Goal: Transaction & Acquisition: Purchase product/service

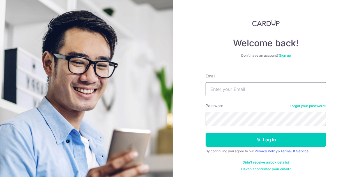
click at [233, 89] on input "Email" at bounding box center [266, 89] width 121 height 14
type input "khphua73@gmail.com"
click at [206, 133] on button "Log in" at bounding box center [266, 140] width 121 height 14
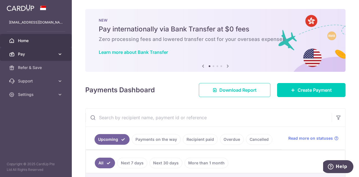
click at [56, 54] on link "Pay" at bounding box center [36, 53] width 72 height 13
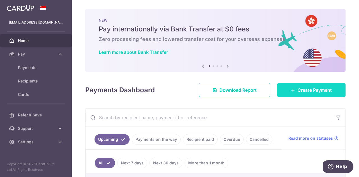
click at [317, 92] on span "Create Payment" at bounding box center [315, 90] width 34 height 7
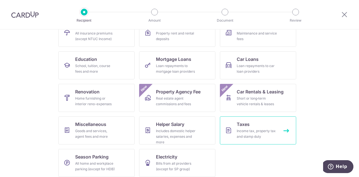
scroll to position [73, 0]
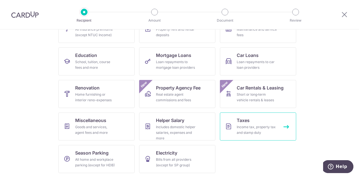
click at [257, 123] on link "Taxes Income tax, property tax and stamp duty" at bounding box center [258, 126] width 76 height 28
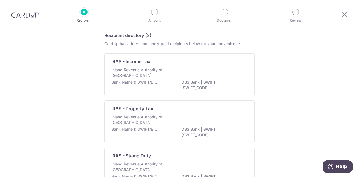
scroll to position [38, 0]
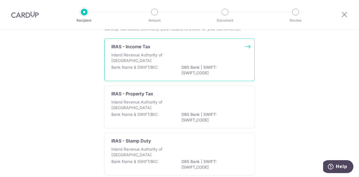
click at [186, 50] on div "IRAS - Income Tax Inland Revenue Authority of [GEOGRAPHIC_DATA] Bank Name & SWI…" at bounding box center [179, 59] width 150 height 43
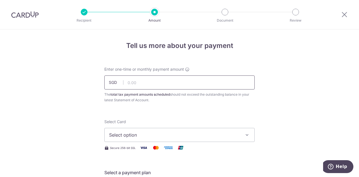
click at [148, 85] on input "text" at bounding box center [179, 82] width 150 height 14
type input "30,324.54"
click at [149, 135] on span "Select option" at bounding box center [174, 135] width 131 height 7
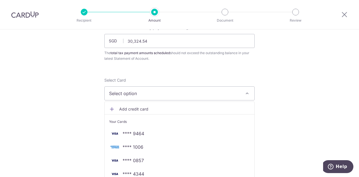
scroll to position [61, 0]
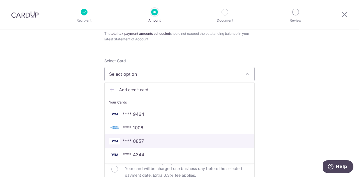
click at [143, 139] on span "**** 0857" at bounding box center [179, 141] width 141 height 7
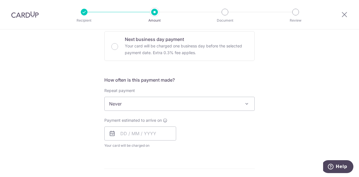
scroll to position [191, 0]
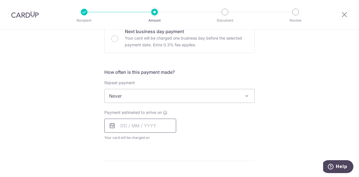
click at [120, 125] on input "text" at bounding box center [140, 126] width 72 height 14
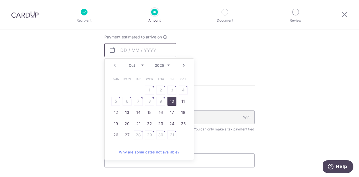
scroll to position [267, 0]
click at [169, 97] on link "10" at bounding box center [171, 100] width 9 height 9
type input "10/10/2025"
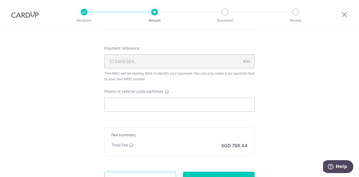
scroll to position [359, 0]
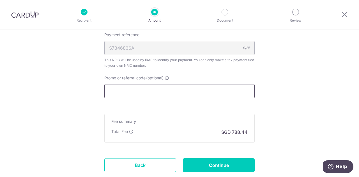
click at [162, 94] on input "Promo or referral code (optional)" at bounding box center [179, 91] width 150 height 14
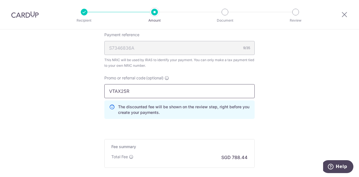
type input "VTAX25R"
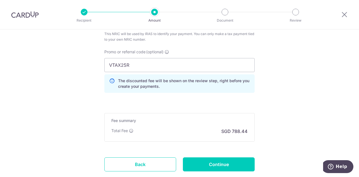
scroll to position [390, 0]
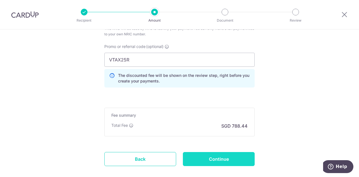
click at [213, 156] on input "Continue" at bounding box center [219, 159] width 72 height 14
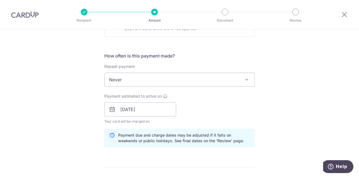
scroll to position [214, 0]
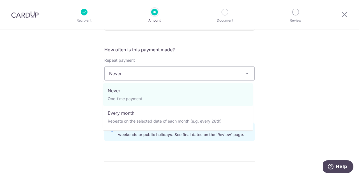
click at [242, 76] on span "Never" at bounding box center [180, 73] width 150 height 13
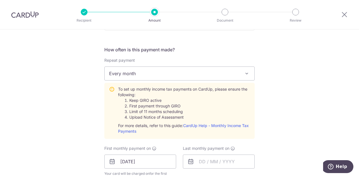
select select "3"
click at [275, 91] on div "Tell us more about your payment Enter one-time or monthly payment amount SGD 30…" at bounding box center [179, 136] width 359 height 641
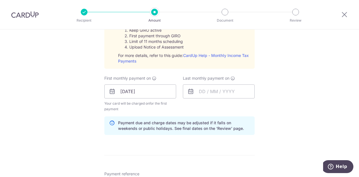
scroll to position [296, 0]
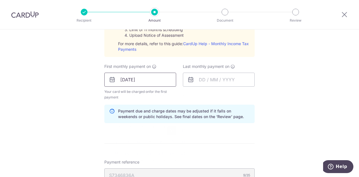
click at [156, 81] on input "10/10/2025" at bounding box center [140, 80] width 72 height 14
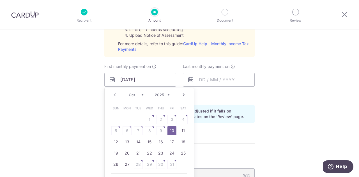
click at [184, 95] on link "Next" at bounding box center [183, 94] width 7 height 7
click at [114, 95] on link "Prev" at bounding box center [114, 94] width 7 height 7
click at [237, 138] on form "Enter one-time or monthly payment amount SGD 30,324.54 30324.54 The total tax p…" at bounding box center [179, 59] width 150 height 577
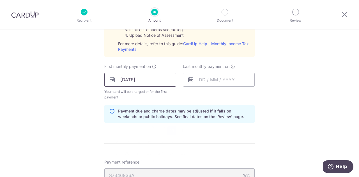
click at [165, 80] on input "10/10/2025" at bounding box center [140, 80] width 72 height 14
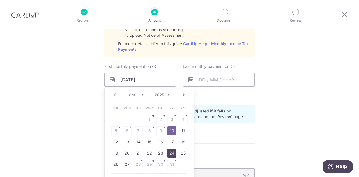
click at [172, 151] on link "24" at bounding box center [171, 153] width 9 height 9
type input "24/10/2025"
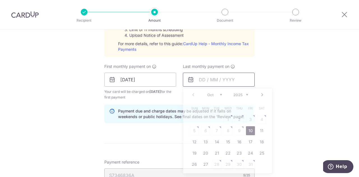
click at [228, 79] on input "text" at bounding box center [219, 80] width 72 height 14
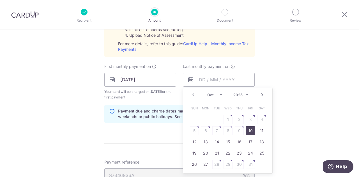
click at [247, 93] on div "Prev Next Oct Nov Dec 2025 2026" at bounding box center [227, 94] width 89 height 13
click at [247, 95] on select "2025 2026" at bounding box center [240, 95] width 15 height 4
click at [222, 95] on div "Jan Feb Mar Apr May Jun Jul Aug Sep Oct Nov 2025 2026" at bounding box center [227, 95] width 41 height 5
click at [218, 95] on select "Jan Feb Mar Apr May Jun Jul Aug Sep Oct Nov" at bounding box center [214, 95] width 15 height 4
click at [215, 153] on link "24" at bounding box center [216, 153] width 9 height 9
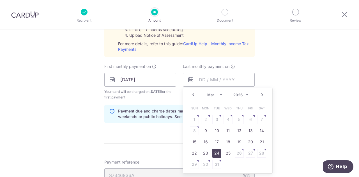
type input "[DATE]"
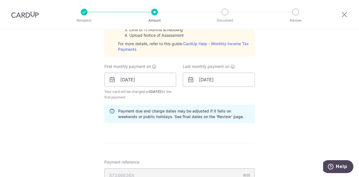
click at [287, 86] on div "Tell us more about your payment Enter one-time or monthly payment amount SGD 30…" at bounding box center [179, 54] width 359 height 641
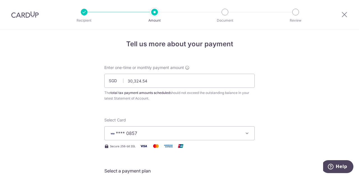
scroll to position [0, 0]
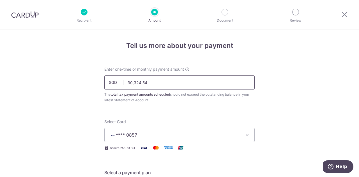
drag, startPoint x: 150, startPoint y: 83, endPoint x: 98, endPoint y: 82, distance: 52.2
drag, startPoint x: 148, startPoint y: 84, endPoint x: 117, endPoint y: 83, distance: 30.9
click at [117, 83] on div "SGD 30,324.54 30324.54" at bounding box center [179, 82] width 150 height 14
type input "0"
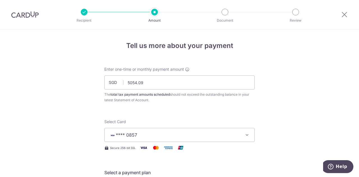
type input "5,054.09"
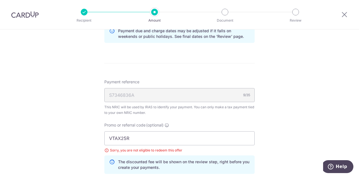
scroll to position [381, 0]
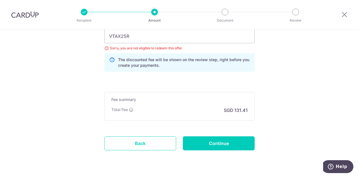
scroll to position [484, 0]
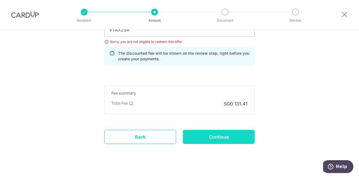
click at [220, 134] on input "Continue" at bounding box center [219, 137] width 72 height 14
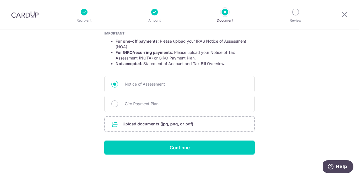
scroll to position [108, 0]
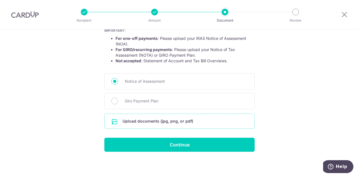
click at [171, 121] on input "file" at bounding box center [180, 121] width 150 height 15
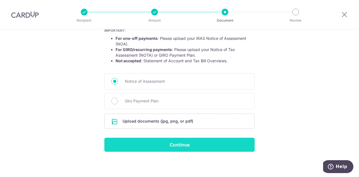
click at [171, 142] on input "Continue" at bounding box center [179, 145] width 150 height 14
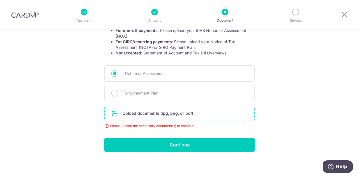
click at [154, 116] on input "file" at bounding box center [180, 113] width 150 height 15
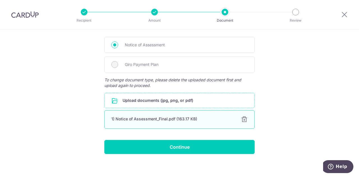
scroll to position [147, 0]
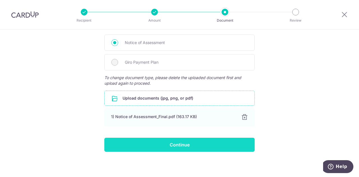
click at [175, 145] on input "Continue" at bounding box center [179, 145] width 150 height 14
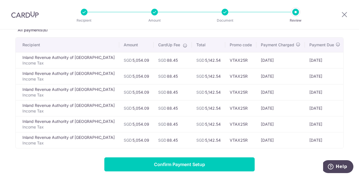
scroll to position [37, 0]
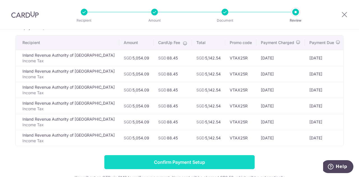
click at [192, 164] on input "Confirm Payment Setup" at bounding box center [179, 162] width 150 height 14
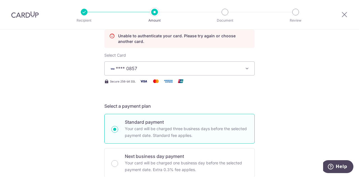
click at [164, 70] on span "**** 0857" at bounding box center [174, 68] width 131 height 7
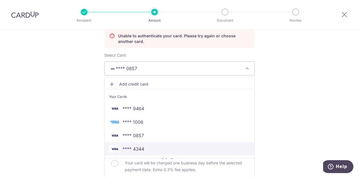
click at [138, 147] on span "**** 4344" at bounding box center [134, 149] width 22 height 7
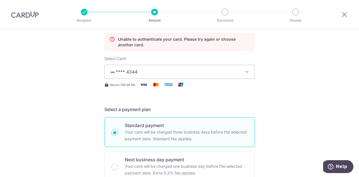
scroll to position [87, 0]
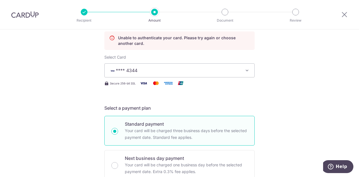
click at [128, 70] on span "**** 4344" at bounding box center [127, 71] width 22 height 6
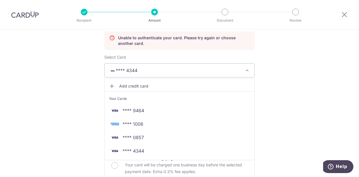
click at [128, 70] on span "**** 4344" at bounding box center [127, 71] width 22 height 6
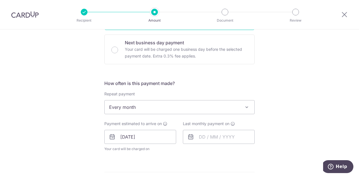
scroll to position [204, 0]
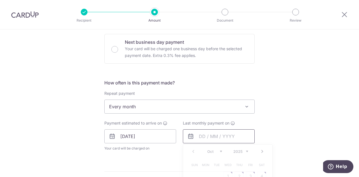
click at [204, 137] on input "text" at bounding box center [219, 136] width 72 height 14
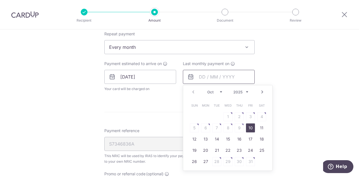
scroll to position [279, 0]
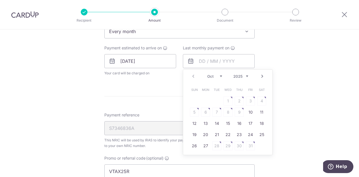
click at [246, 77] on select "2025 2026" at bounding box center [240, 76] width 15 height 4
click at [219, 74] on select "Jan Feb Mar Apr May Jun Jul Aug Sep Oct Nov" at bounding box center [214, 76] width 15 height 4
click at [216, 135] on link "24" at bounding box center [216, 134] width 9 height 9
type input "24/03/2026"
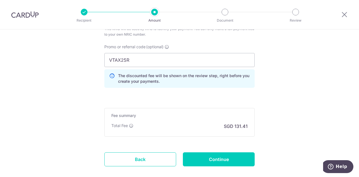
scroll to position [443, 0]
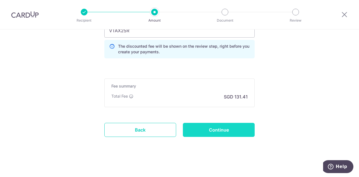
click at [220, 126] on input "Continue" at bounding box center [219, 130] width 72 height 14
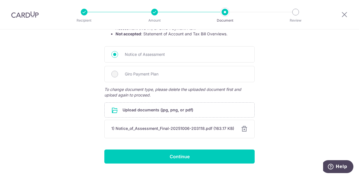
scroll to position [136, 0]
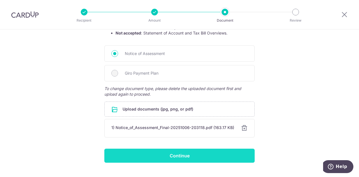
click at [192, 154] on input "Continue" at bounding box center [179, 156] width 150 height 14
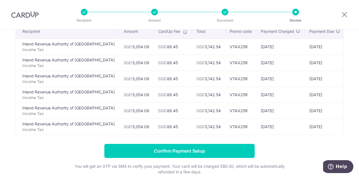
scroll to position [67, 0]
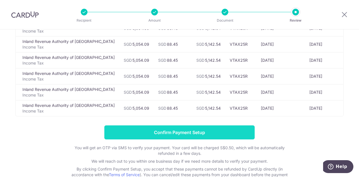
click at [168, 132] on input "Confirm Payment Setup" at bounding box center [179, 132] width 150 height 14
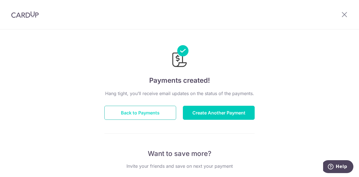
click at [128, 110] on button "Back to Payments" at bounding box center [140, 113] width 72 height 14
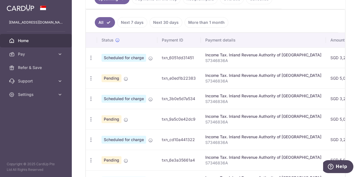
scroll to position [141, 0]
click at [92, 56] on icon "button" at bounding box center [91, 58] width 6 height 6
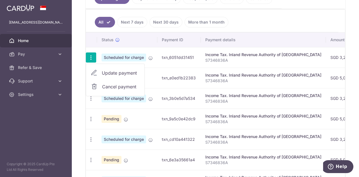
click at [107, 85] on span "Cancel payment" at bounding box center [121, 86] width 38 height 7
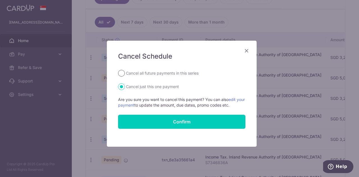
click at [118, 74] on input "Cancel all future payments in this series" at bounding box center [121, 73] width 7 height 7
radio input "true"
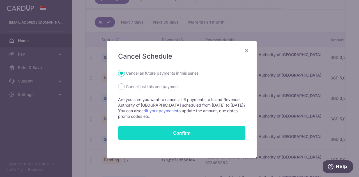
click at [182, 131] on button "Confirm" at bounding box center [181, 133] width 127 height 14
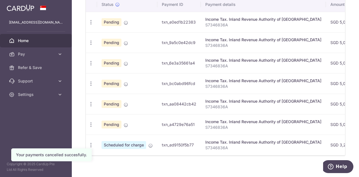
scroll to position [175, 0]
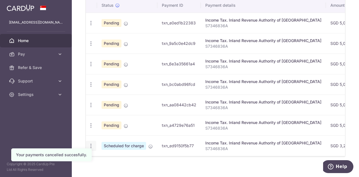
click at [89, 146] on icon "button" at bounding box center [91, 146] width 6 height 6
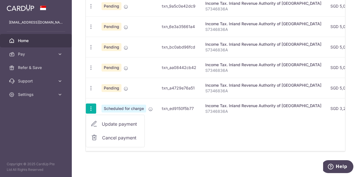
scroll to position [214, 0]
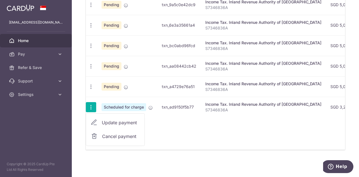
click at [183, 147] on div "Status Payment ID Payment details Amount CardUp fee Total amt. Charge date Due …" at bounding box center [215, 54] width 259 height 190
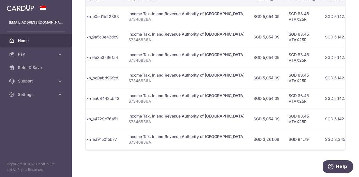
scroll to position [0, 0]
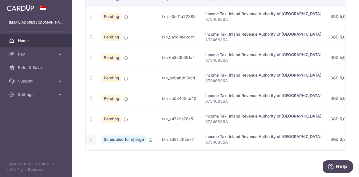
click at [87, 136] on div "Update payment Cancel payment" at bounding box center [91, 139] width 10 height 10
click at [91, 137] on icon "button" at bounding box center [91, 140] width 6 height 6
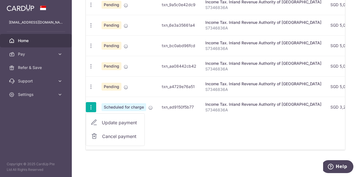
click at [115, 133] on span "Cancel payment" at bounding box center [121, 136] width 38 height 7
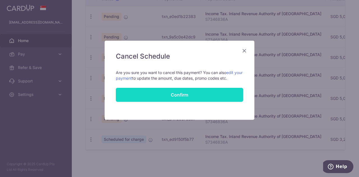
click at [178, 99] on button "Confirm" at bounding box center [179, 95] width 127 height 14
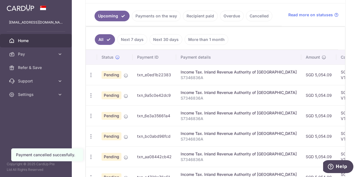
scroll to position [126, 0]
